Goal: Consume media (video, audio)

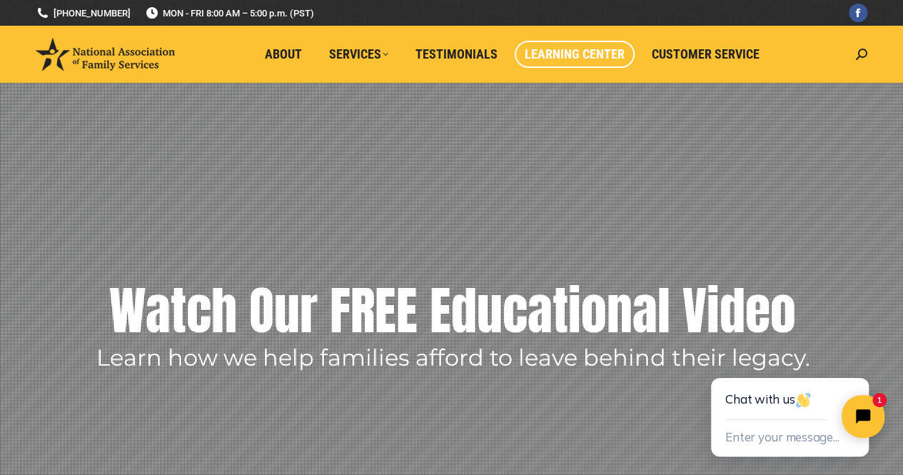
click at [556, 49] on span "Learning Center" at bounding box center [575, 54] width 100 height 16
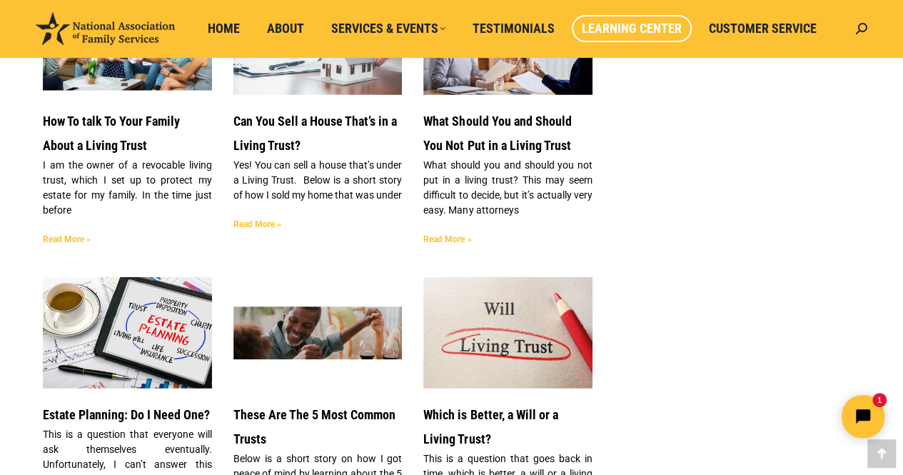
scroll to position [1795, 0]
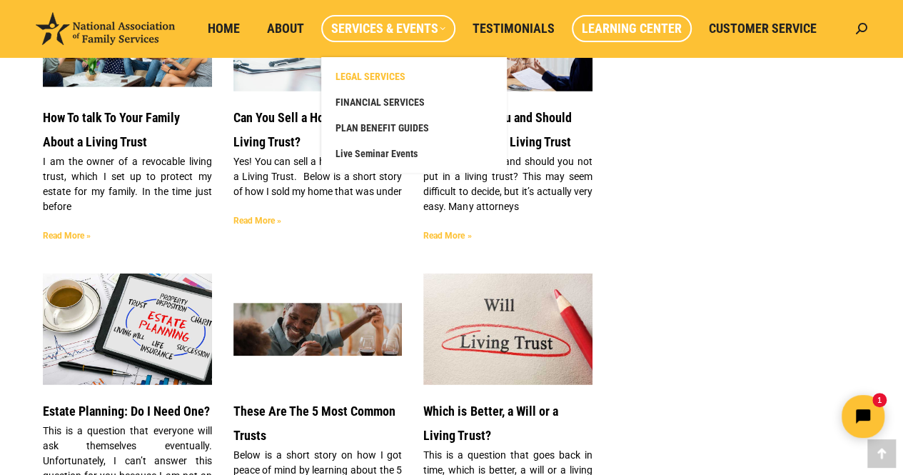
click at [387, 78] on span "LEGAL SERVICES" at bounding box center [371, 76] width 70 height 13
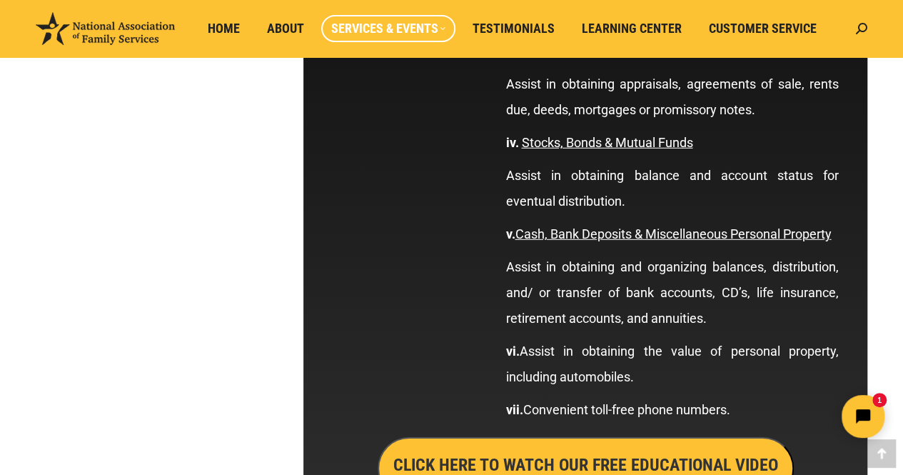
scroll to position [4712, 0]
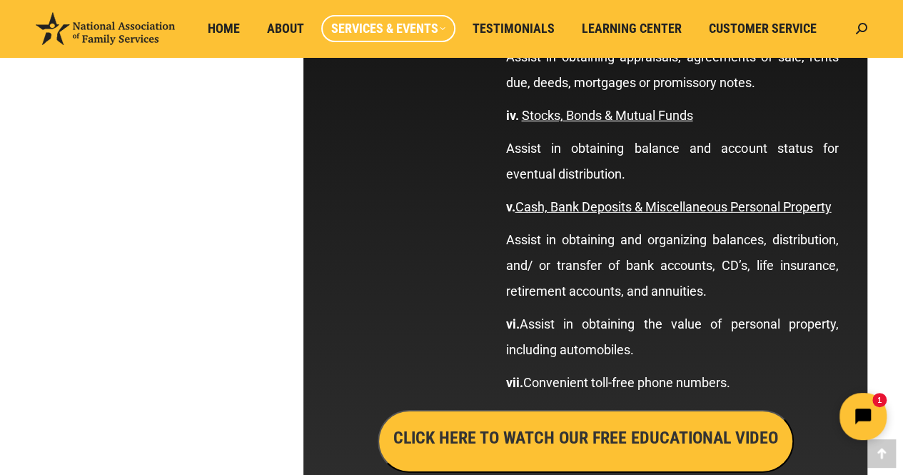
click at [856, 418] on icon "Open chat widget" at bounding box center [863, 416] width 19 height 19
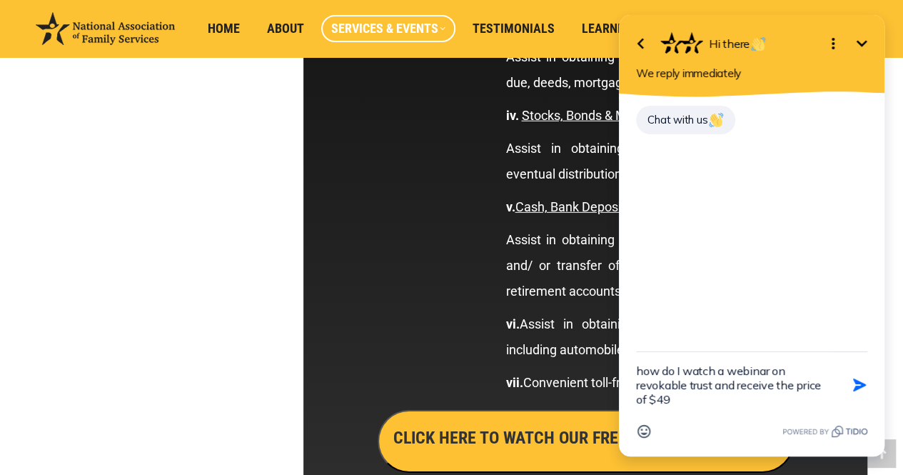
type textarea "how do I watch a webinar on revokable trust and receive the price of $499"
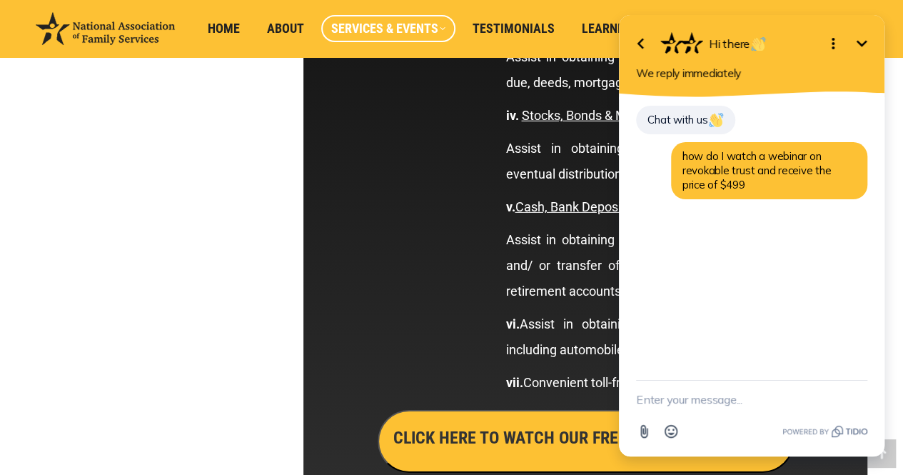
click at [466, 441] on h3 "CLICK HERE TO WATCH OUR FREE EDUCATIONAL VIDEO" at bounding box center [585, 438] width 385 height 24
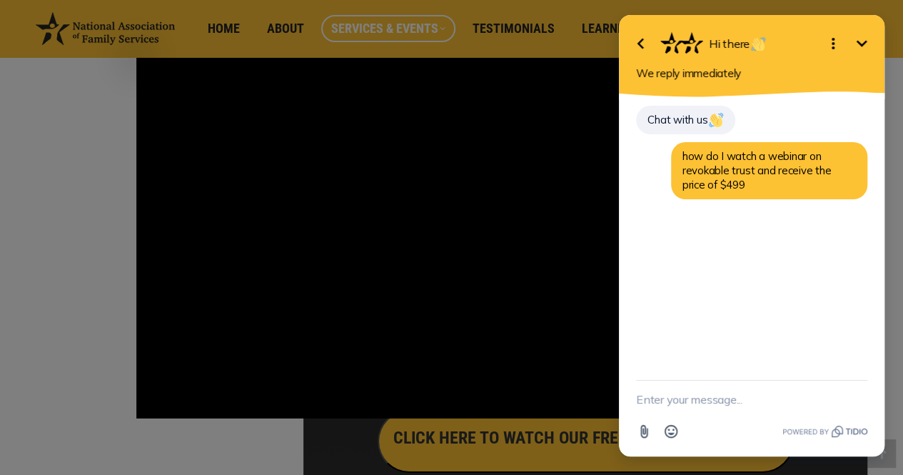
drag, startPoint x: 467, startPoint y: 443, endPoint x: 76, endPoint y: 220, distance: 450.1
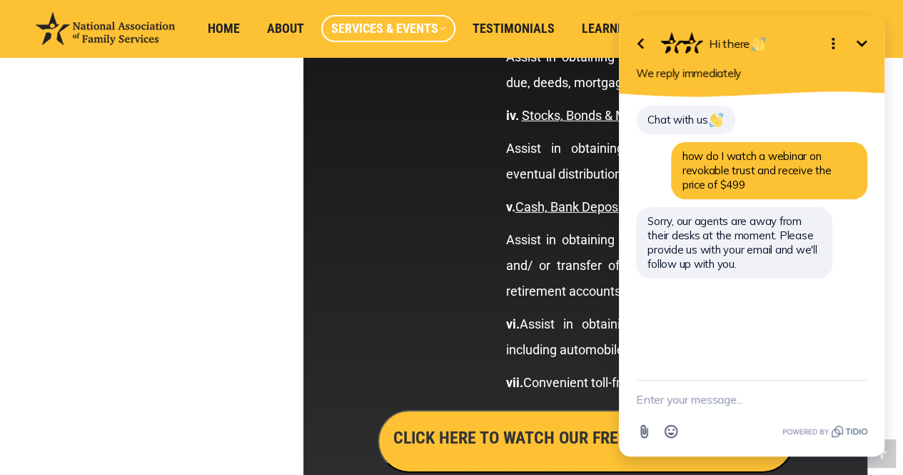
click at [453, 431] on h3 "CLICK HERE TO WATCH OUR FREE EDUCATIONAL VIDEO" at bounding box center [585, 438] width 385 height 24
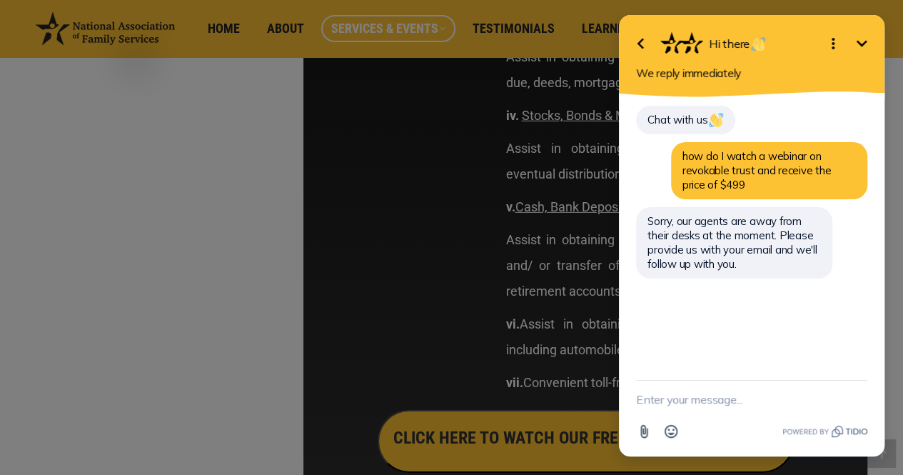
click at [863, 37] on icon "Minimize" at bounding box center [861, 43] width 17 height 17
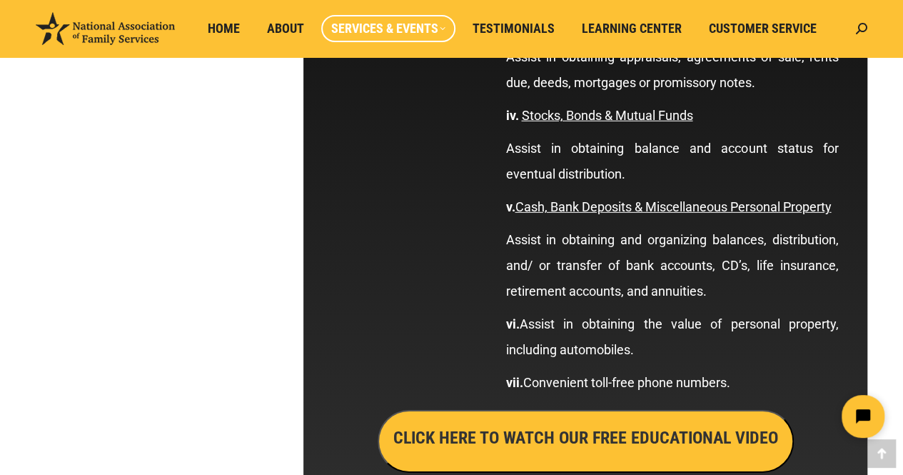
click at [554, 448] on h3 "CLICK HERE TO WATCH OUR FREE EDUCATIONAL VIDEO" at bounding box center [585, 438] width 385 height 24
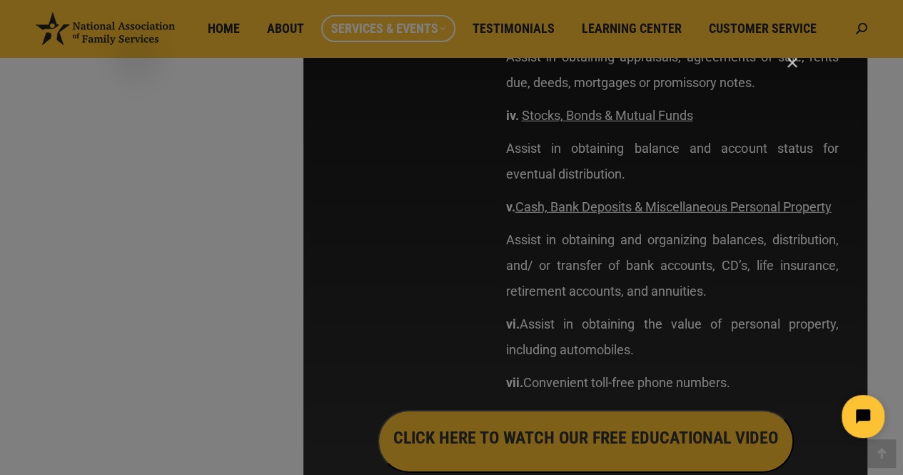
click at [768, 401] on html at bounding box center [774, 416] width 246 height 67
drag, startPoint x: 768, startPoint y: 401, endPoint x: 168, endPoint y: 336, distance: 603.4
click at [651, 383] on html at bounding box center [774, 416] width 246 height 67
click at [156, 398] on icon "Pause" at bounding box center [151, 405] width 34 height 29
click at [690, 378] on div "Main Video - Full Webinar (Emma) Landon V1.4" at bounding box center [456, 238] width 641 height 361
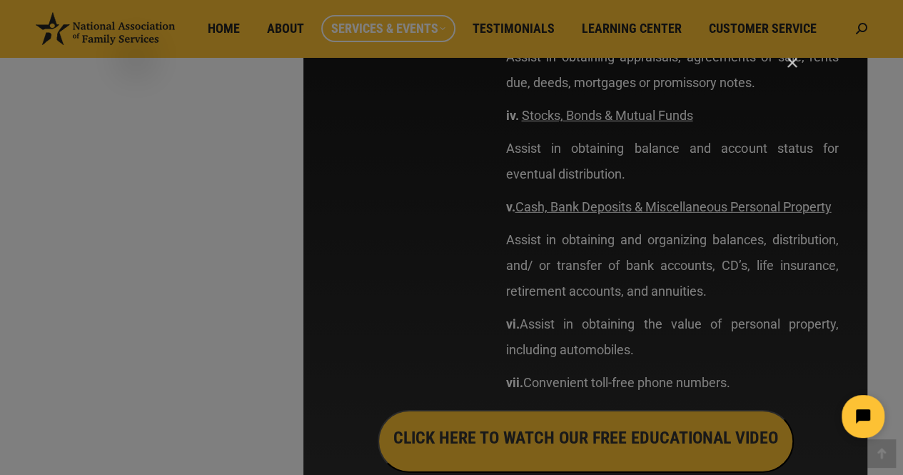
click at [766, 404] on html at bounding box center [774, 416] width 246 height 67
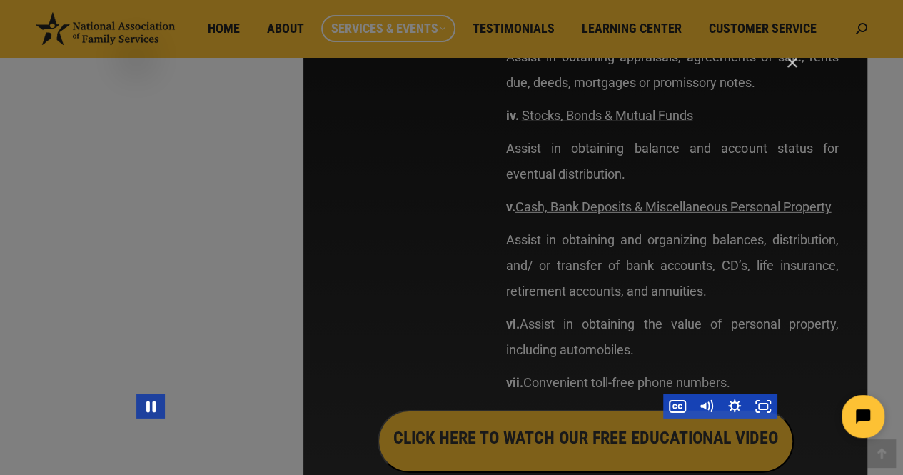
click at [150, 403] on icon "Pause" at bounding box center [151, 405] width 34 height 29
click at [153, 402] on icon "Play Video" at bounding box center [152, 405] width 34 height 29
click at [153, 402] on icon "Pause" at bounding box center [150, 406] width 9 height 11
click at [153, 402] on icon "Play Video" at bounding box center [152, 405] width 34 height 29
click at [154, 396] on icon "Pause" at bounding box center [151, 405] width 34 height 29
